Goal: Find specific page/section: Find specific page/section

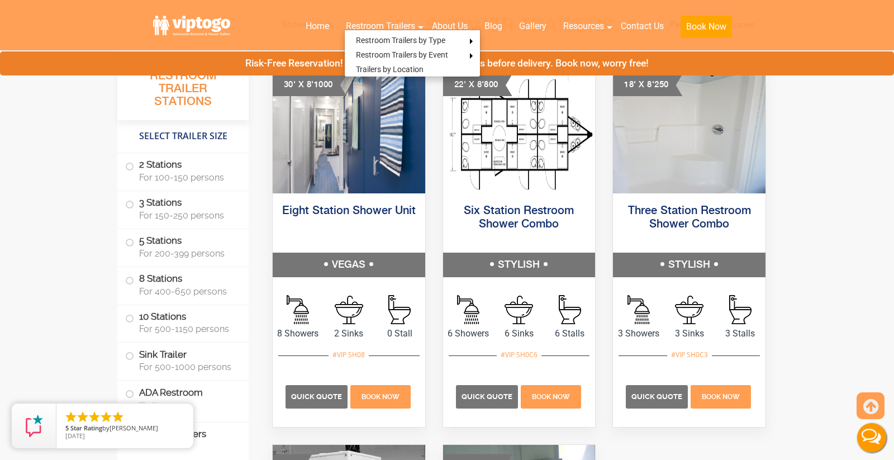
scroll to position [4415, 0]
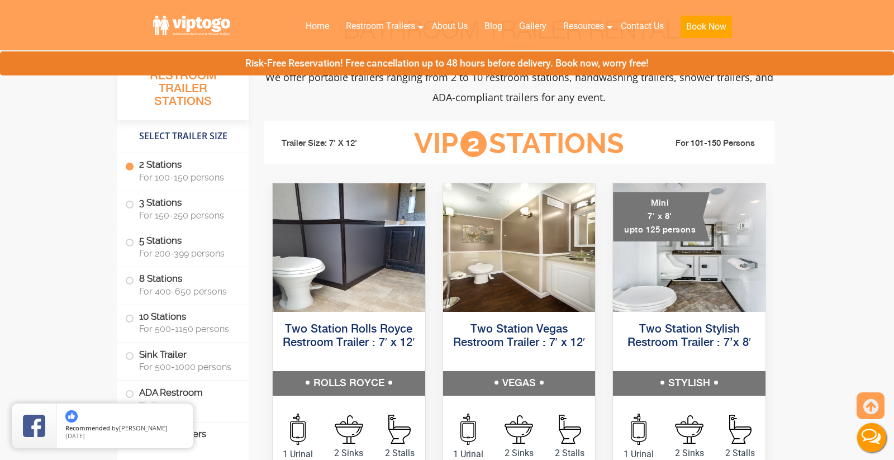
scroll to position [0, 0]
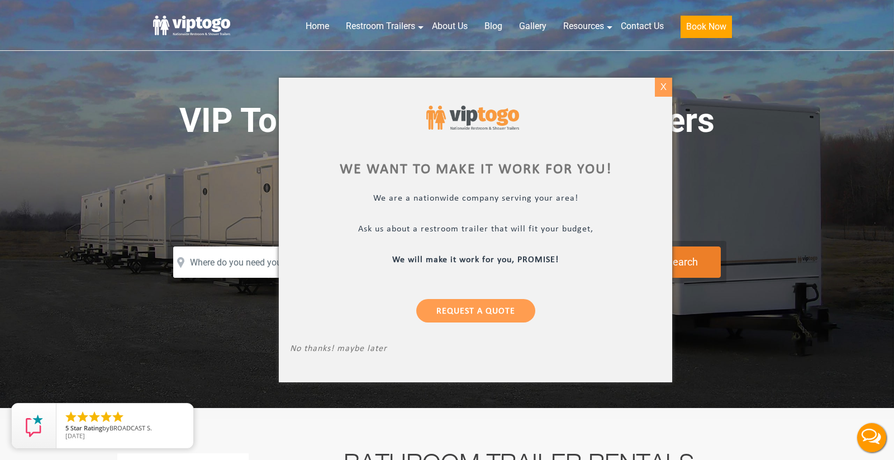
click at [660, 88] on div "X" at bounding box center [663, 87] width 17 height 19
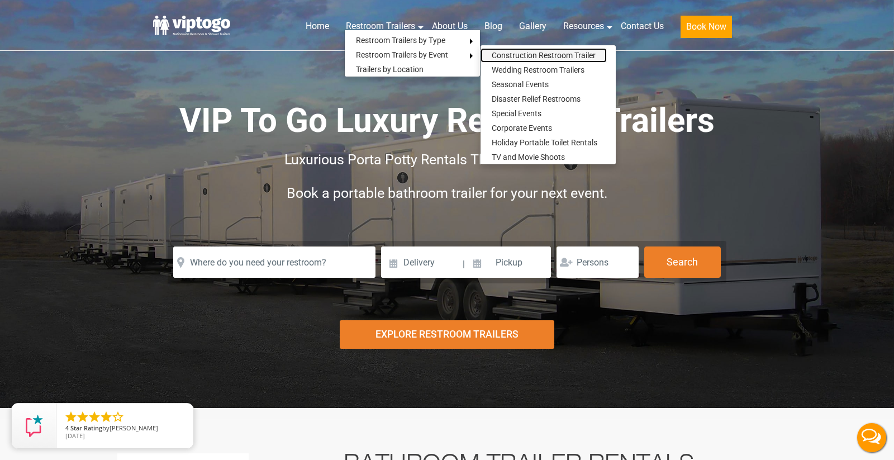
click at [507, 54] on link "Construction Restroom Trailer" at bounding box center [544, 55] width 126 height 15
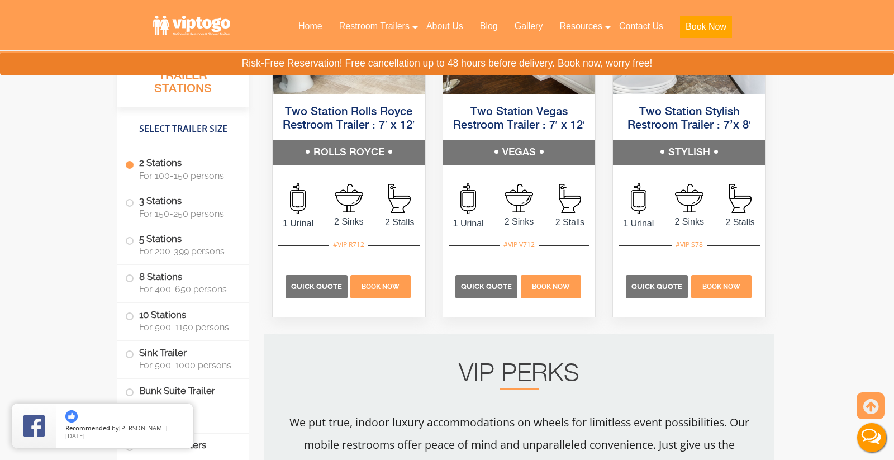
scroll to position [1118, 0]
